Goal: Task Accomplishment & Management: Manage account settings

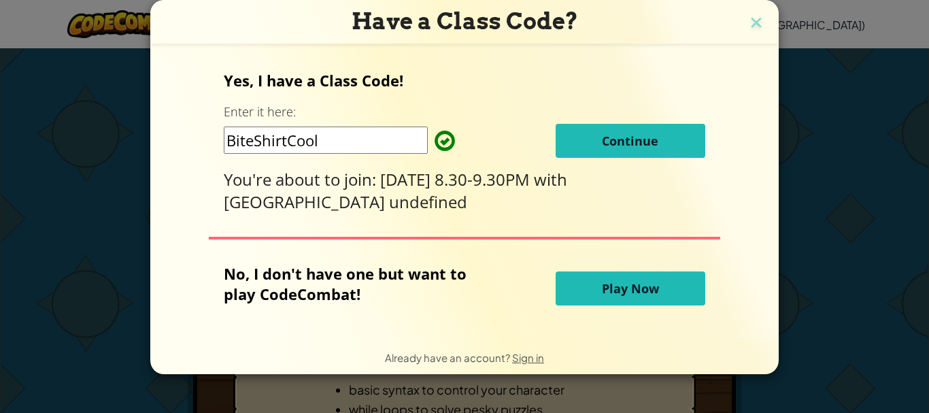
click at [613, 148] on span "Continue" at bounding box center [630, 141] width 56 height 16
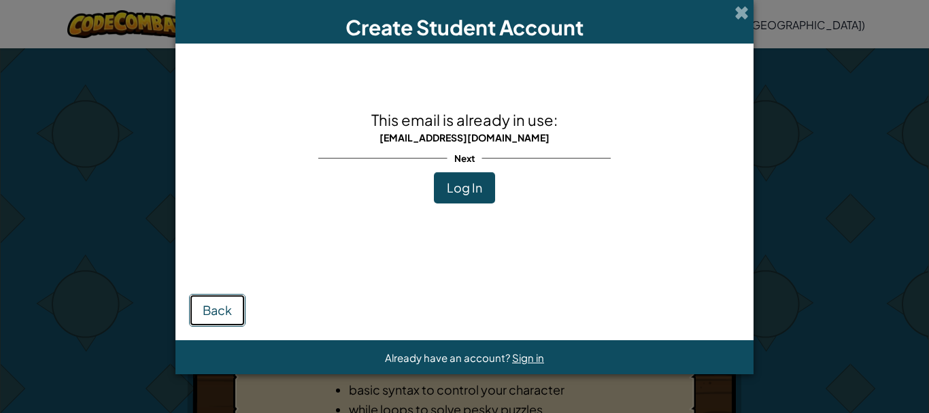
click at [232, 307] on button "Back" at bounding box center [217, 310] width 56 height 33
click at [740, 12] on span at bounding box center [741, 12] width 14 height 14
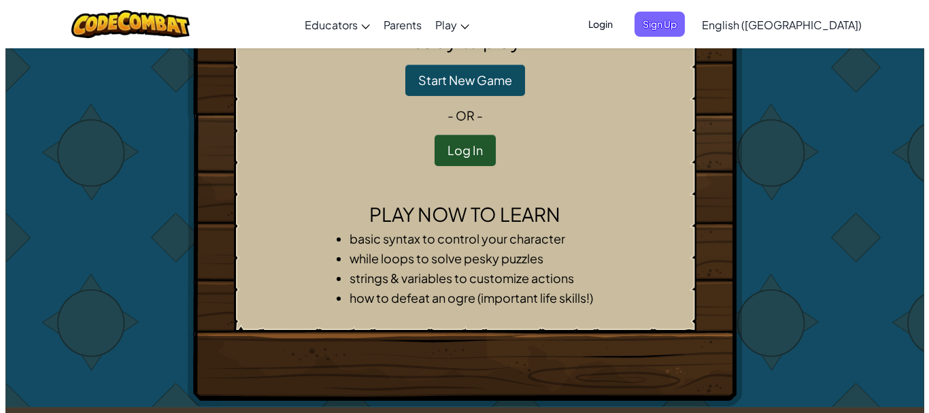
scroll to position [68, 0]
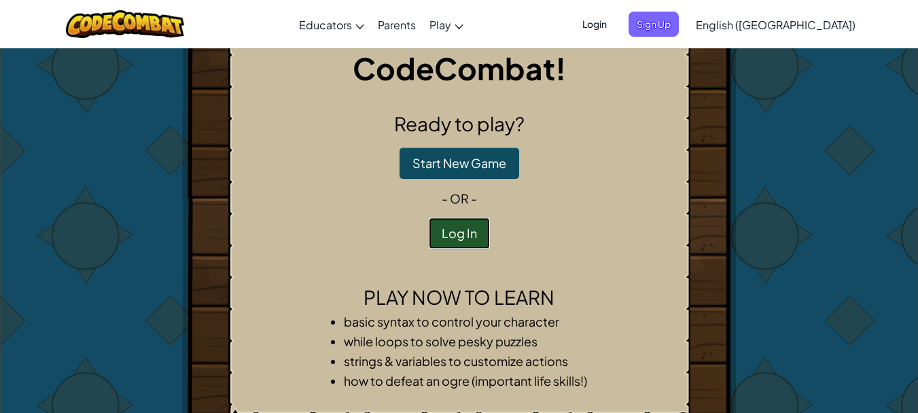
click at [466, 224] on button "Log In" at bounding box center [459, 233] width 61 height 31
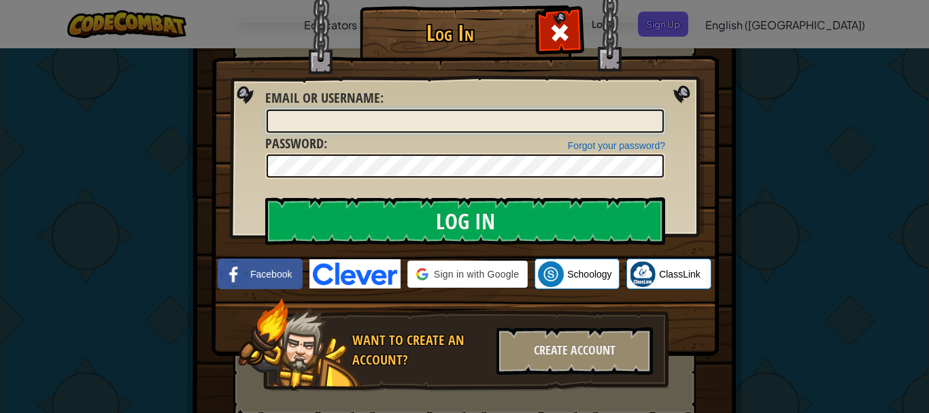
type input "SaakshanaSash"
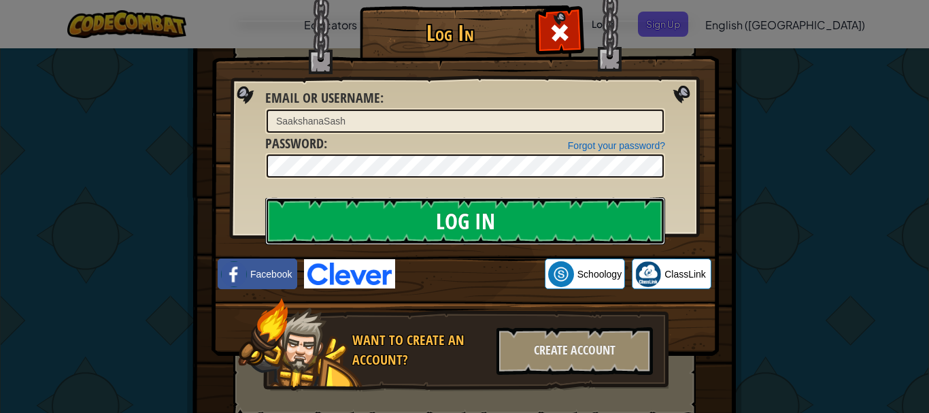
click at [439, 220] on input "Log In" at bounding box center [465, 221] width 400 height 48
